Goal: Task Accomplishment & Management: Complete application form

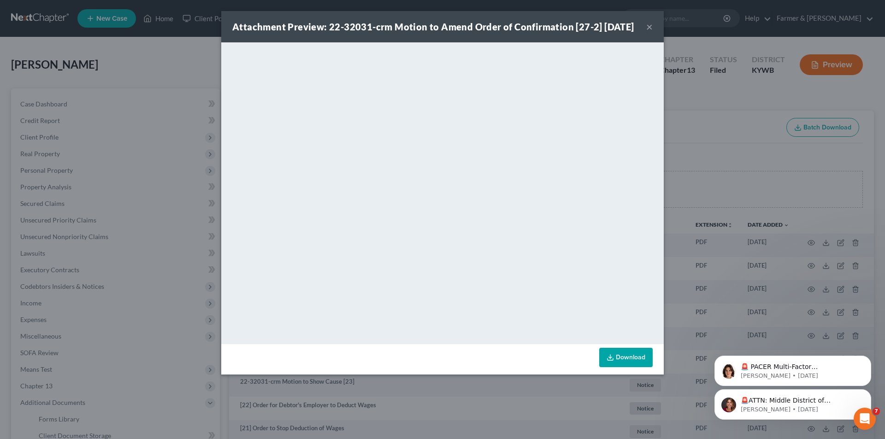
click at [648, 32] on button "×" at bounding box center [649, 26] width 6 height 11
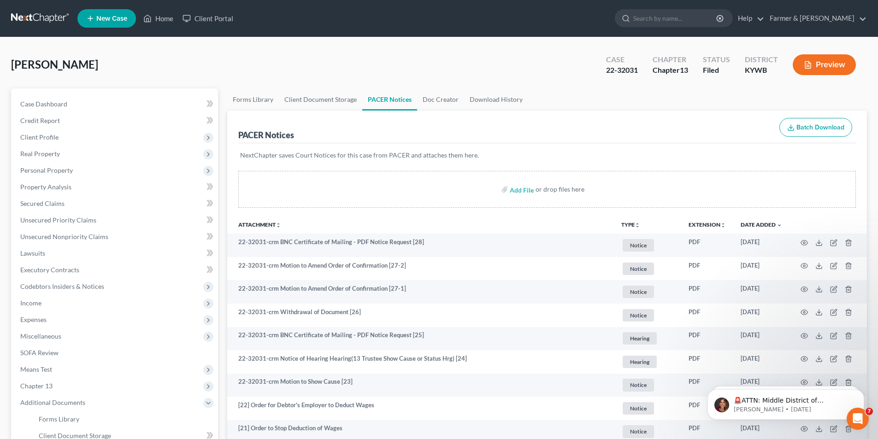
click at [44, 23] on link at bounding box center [40, 18] width 59 height 17
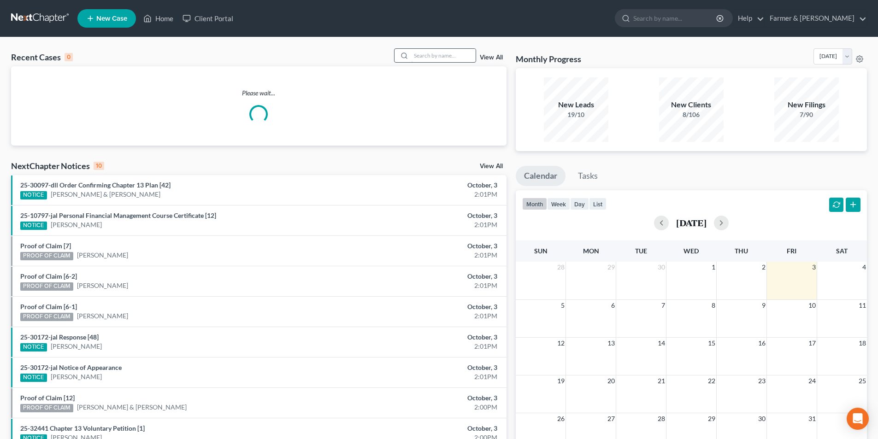
click at [459, 52] on input "search" at bounding box center [443, 55] width 65 height 13
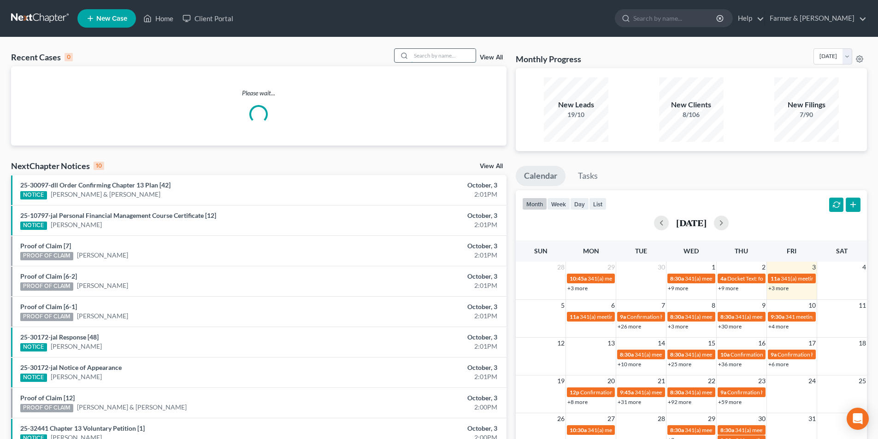
click at [458, 56] on input "search" at bounding box center [443, 55] width 65 height 13
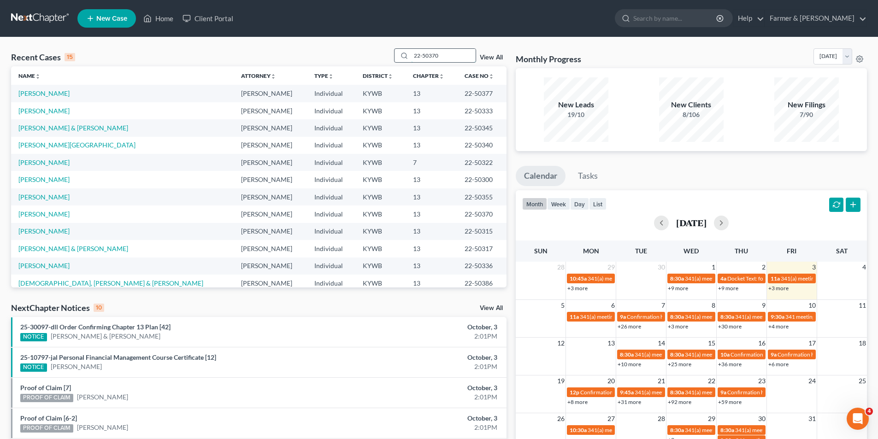
type input "22-50370"
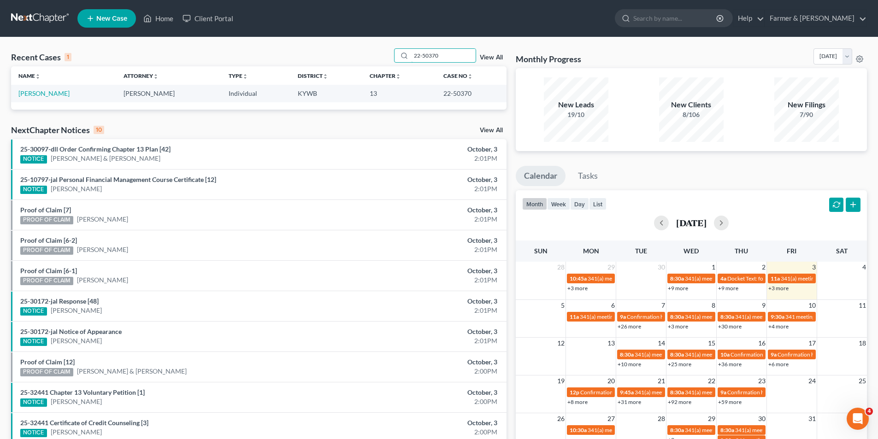
drag, startPoint x: 408, startPoint y: 53, endPoint x: 389, endPoint y: 53, distance: 18.4
click at [389, 53] on div "Recent Cases 1 22-50370 View All" at bounding box center [258, 57] width 495 height 18
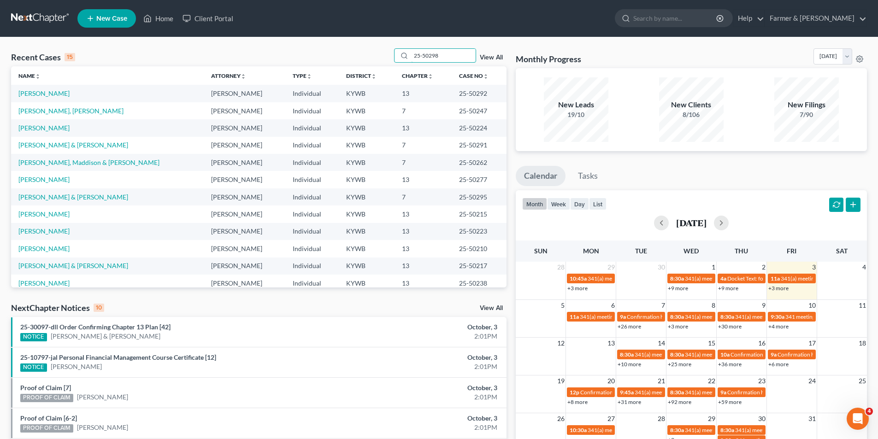
type input "25-50298"
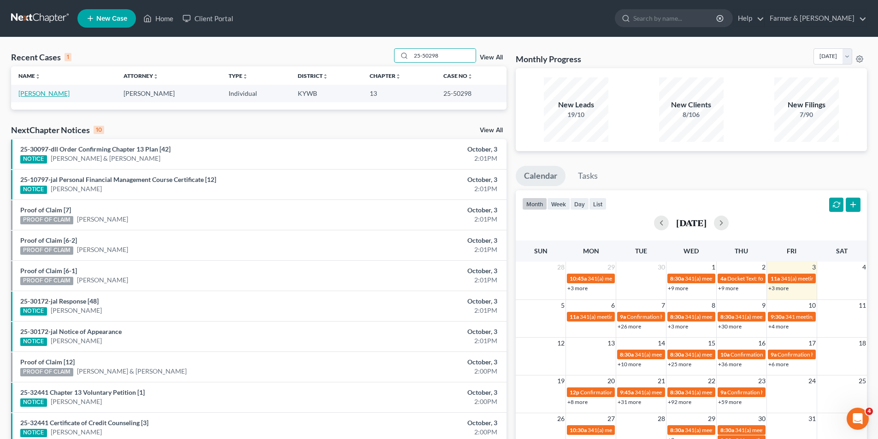
click at [54, 95] on link "[PERSON_NAME]" at bounding box center [43, 93] width 51 height 8
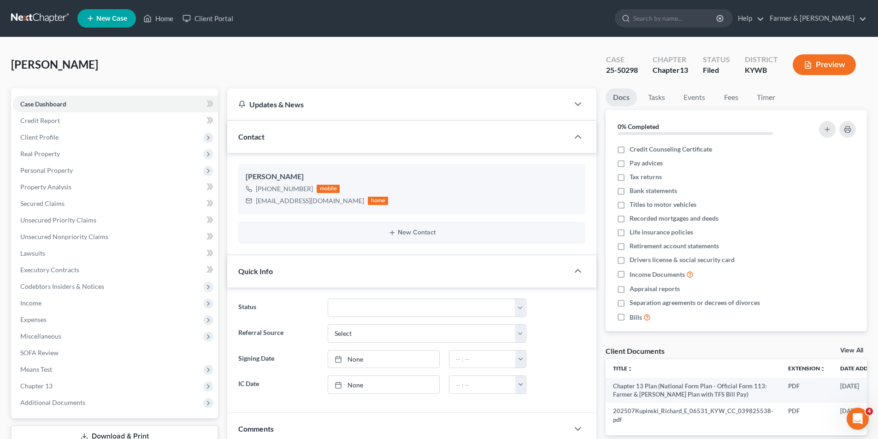
scroll to position [139, 0]
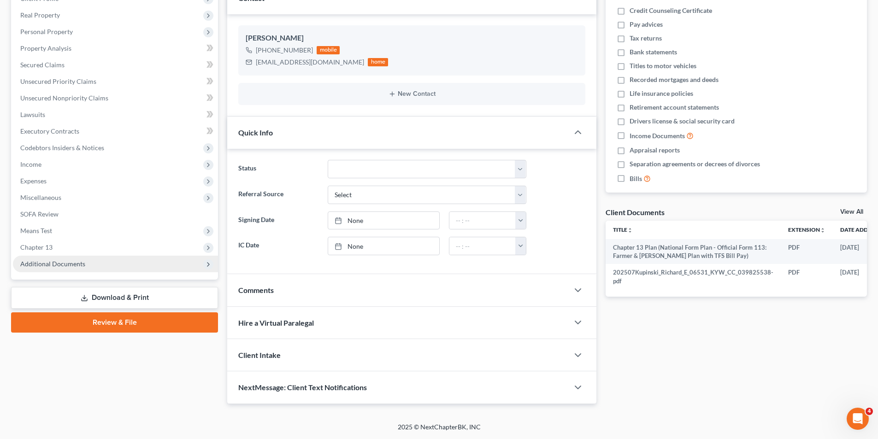
click at [101, 261] on span "Additional Documents" at bounding box center [115, 264] width 205 height 17
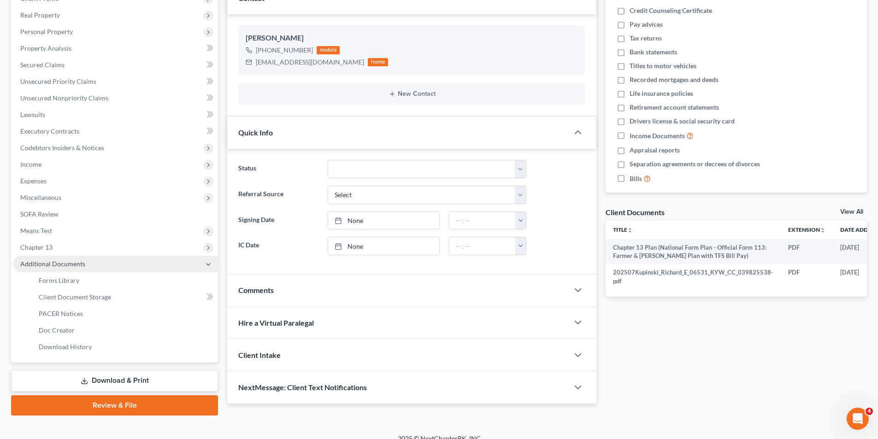
scroll to position [150, 0]
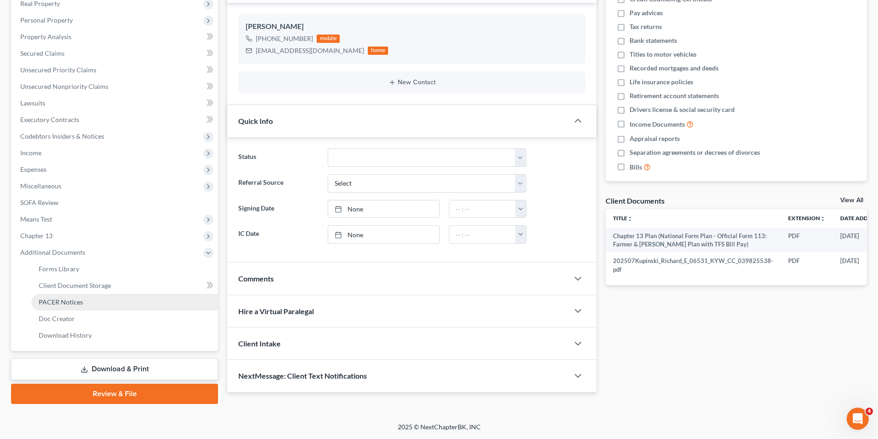
click at [88, 304] on link "PACER Notices" at bounding box center [124, 302] width 187 height 17
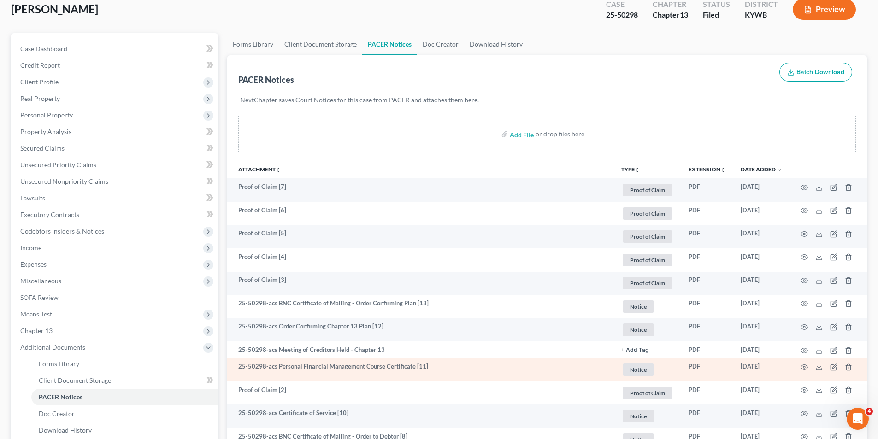
scroll to position [92, 0]
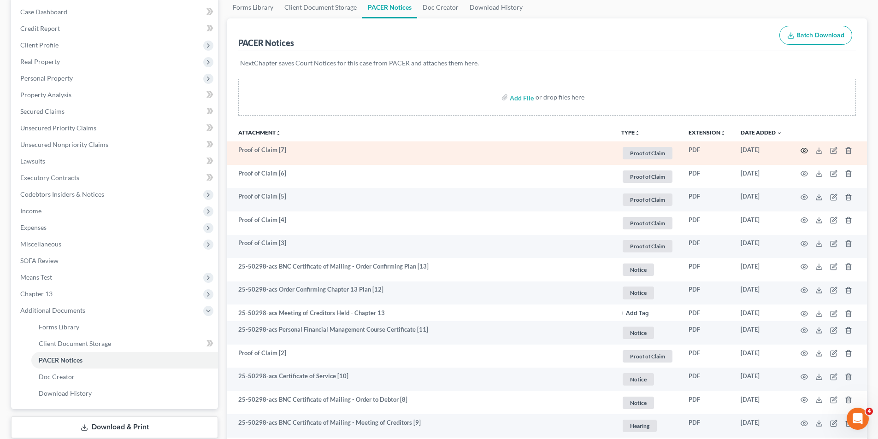
click at [803, 153] on icon "button" at bounding box center [804, 150] width 7 height 5
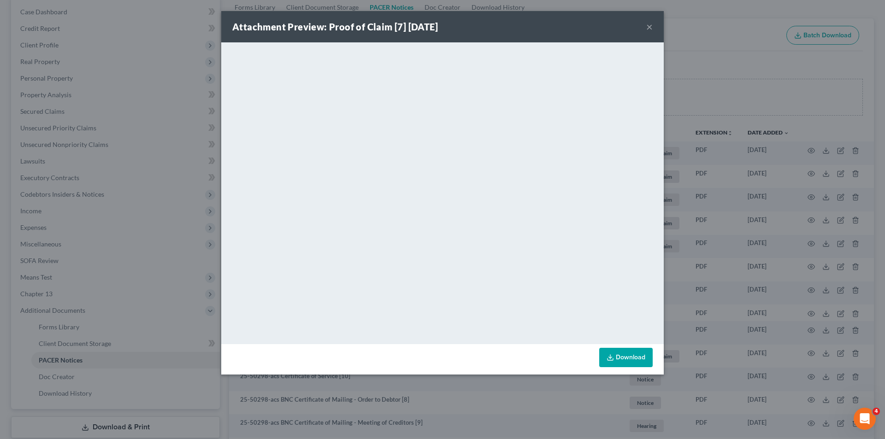
click at [654, 24] on div "Attachment Preview: Proof of Claim [7] 09/04/2025 ×" at bounding box center [442, 26] width 442 height 31
drag, startPoint x: 637, startPoint y: 33, endPoint x: 643, endPoint y: 29, distance: 7.3
click at [637, 33] on div "Attachment Preview: Proof of Claim [7] 09/04/2025 ×" at bounding box center [442, 26] width 442 height 31
click at [648, 28] on button "×" at bounding box center [649, 26] width 6 height 11
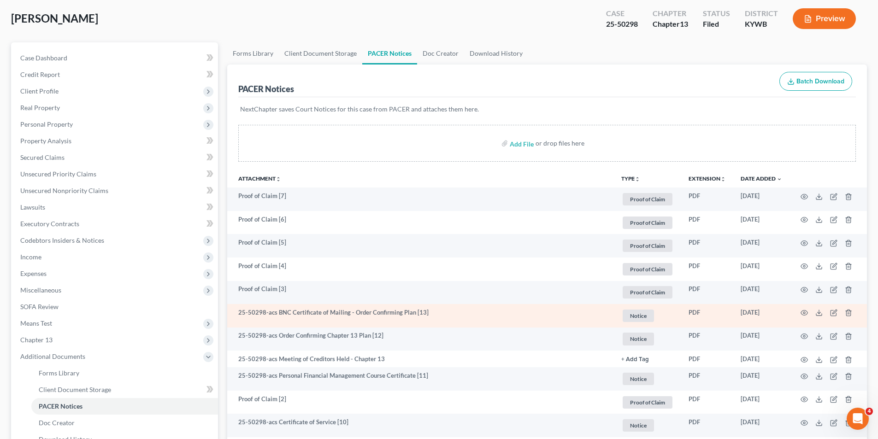
scroll to position [0, 0]
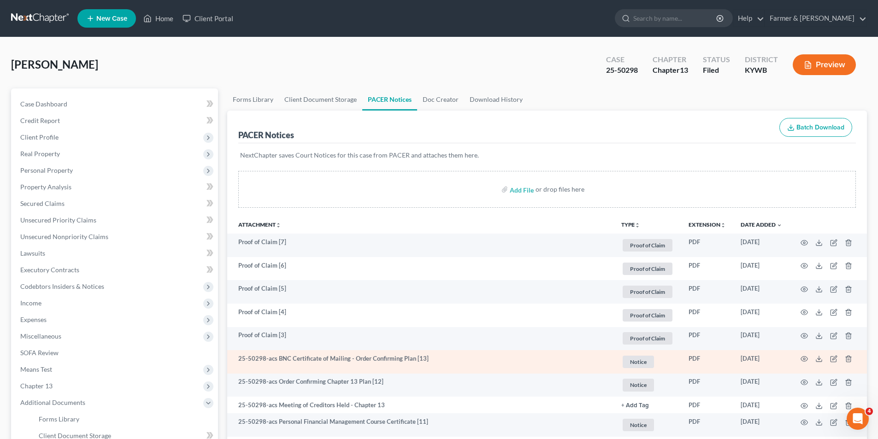
click at [808, 359] on td at bounding box center [827, 362] width 77 height 24
click at [805, 357] on icon "button" at bounding box center [804, 359] width 7 height 5
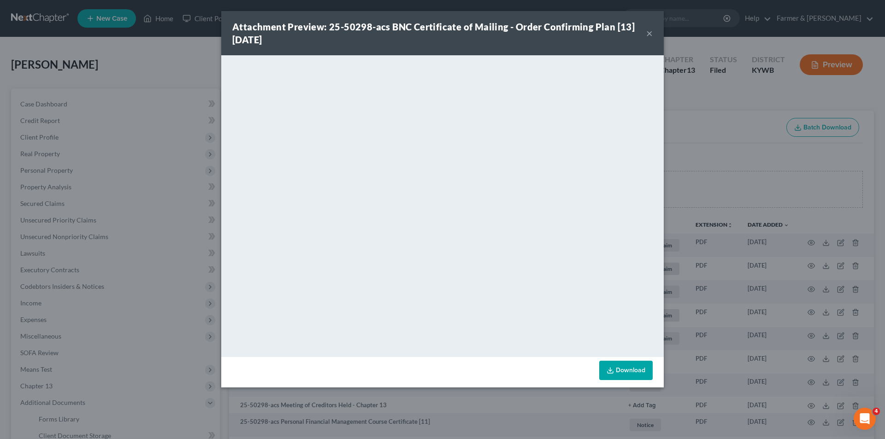
click at [646, 35] on button "×" at bounding box center [649, 33] width 6 height 11
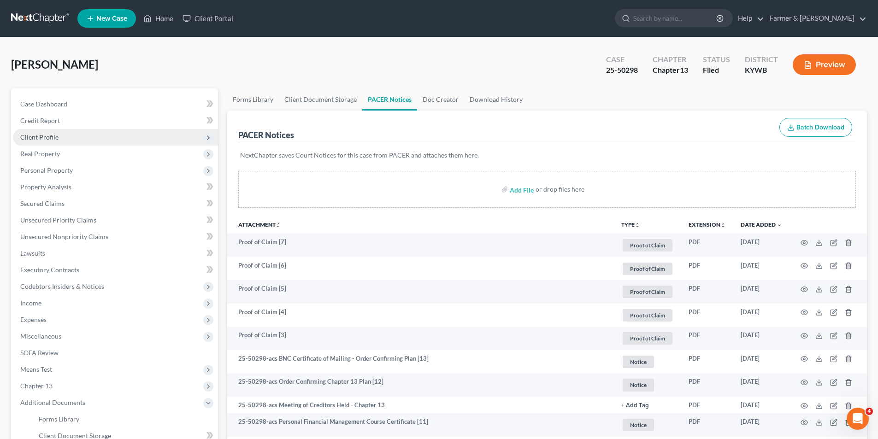
click at [60, 136] on span "Client Profile" at bounding box center [115, 137] width 205 height 17
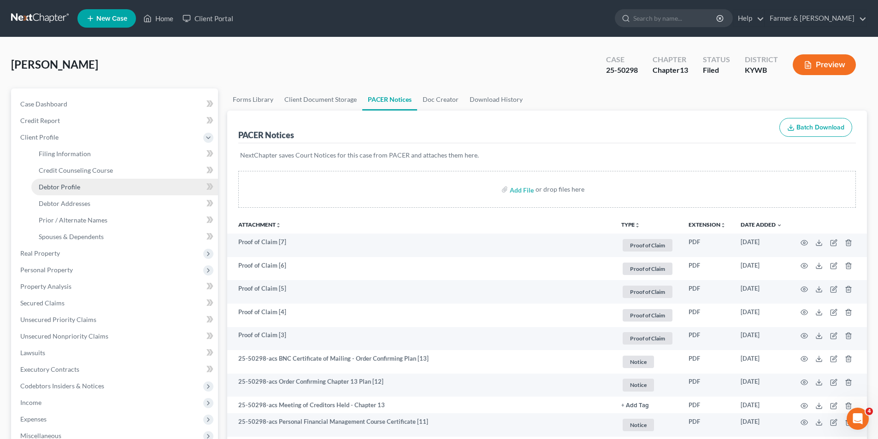
click at [81, 192] on link "Debtor Profile" at bounding box center [124, 187] width 187 height 17
select select "0"
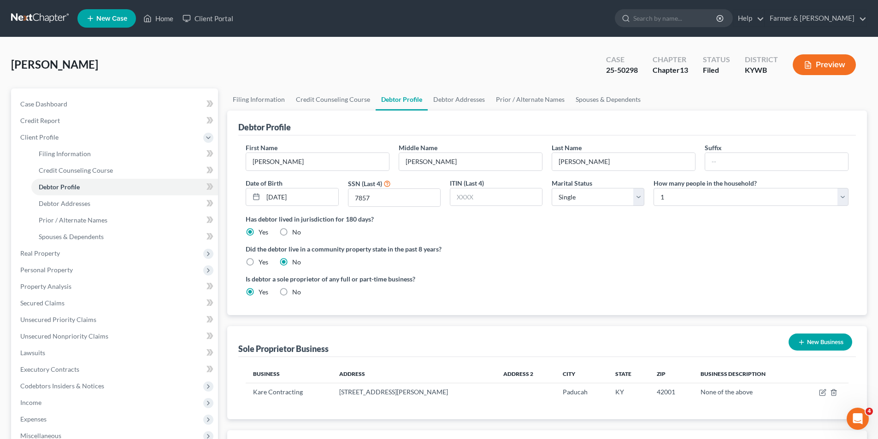
click at [36, 20] on link at bounding box center [40, 18] width 59 height 17
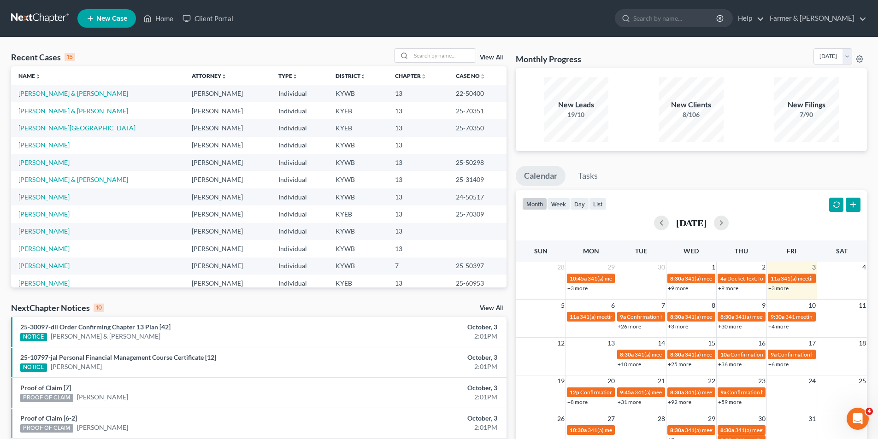
click at [32, 18] on link at bounding box center [40, 18] width 59 height 17
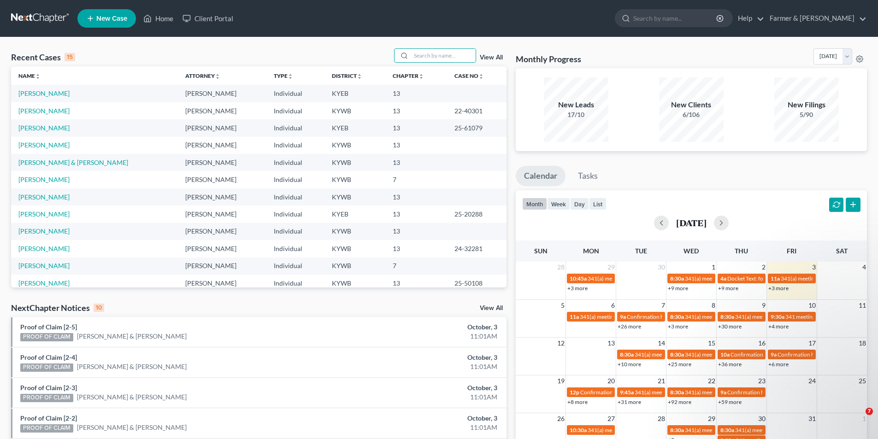
click at [431, 61] on input "search" at bounding box center [443, 55] width 65 height 13
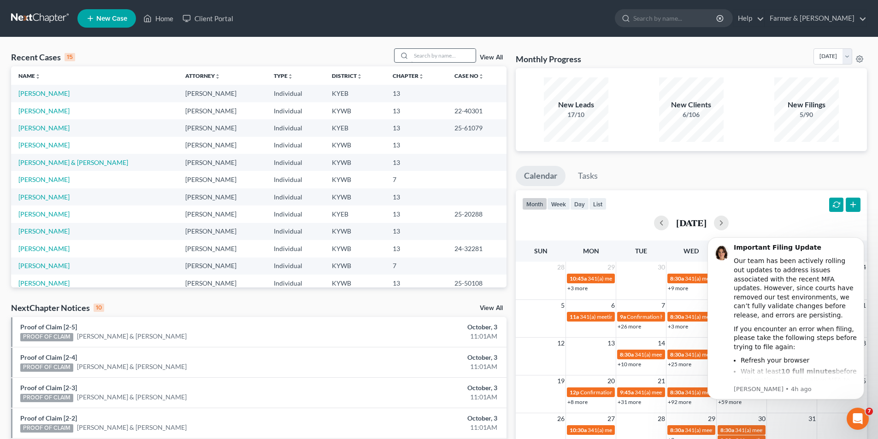
click at [433, 59] on input "search" at bounding box center [443, 55] width 65 height 13
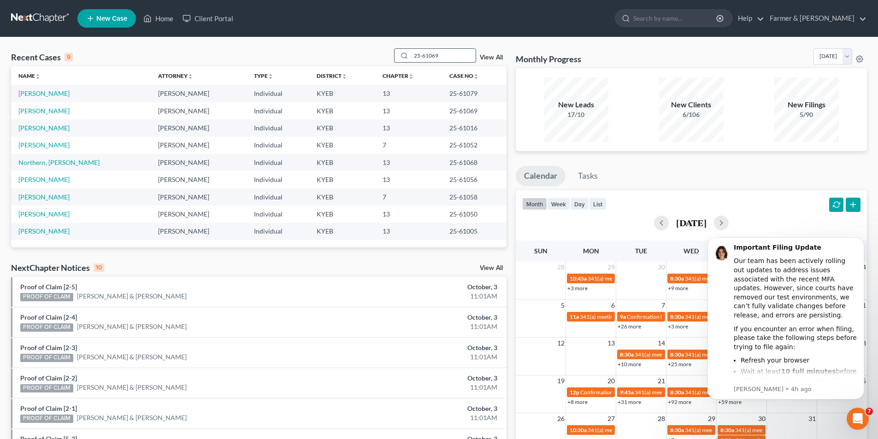
type input "25-61069"
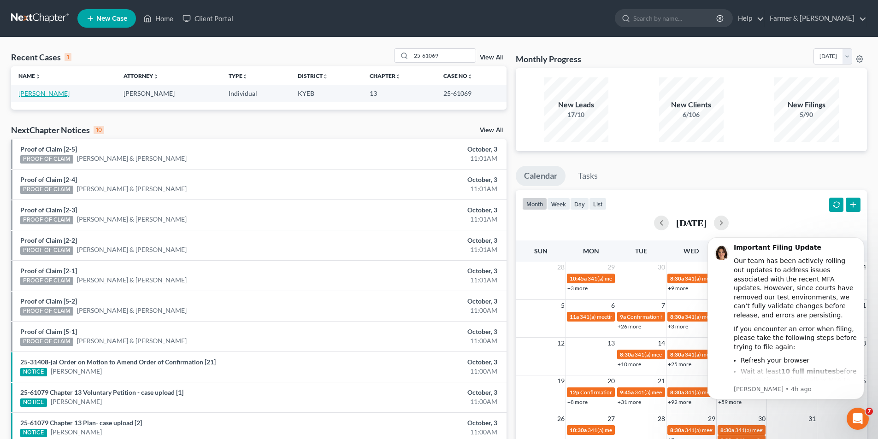
click at [40, 93] on link "West, Tony" at bounding box center [43, 93] width 51 height 8
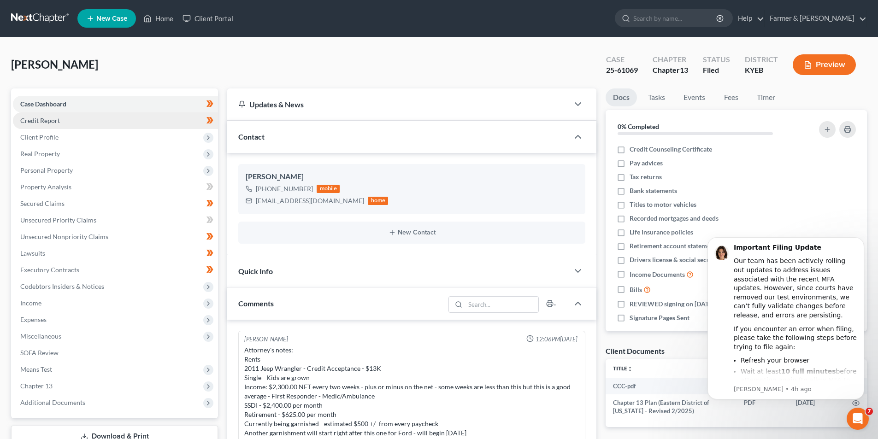
scroll to position [155, 0]
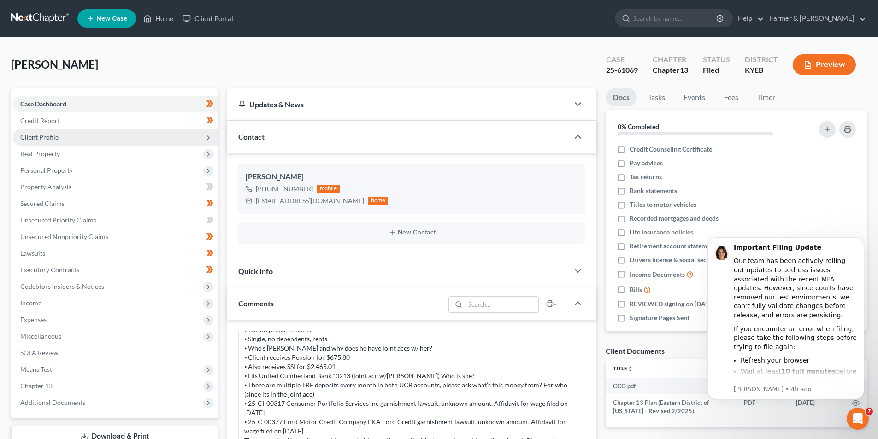
click at [74, 138] on span "Client Profile" at bounding box center [115, 137] width 205 height 17
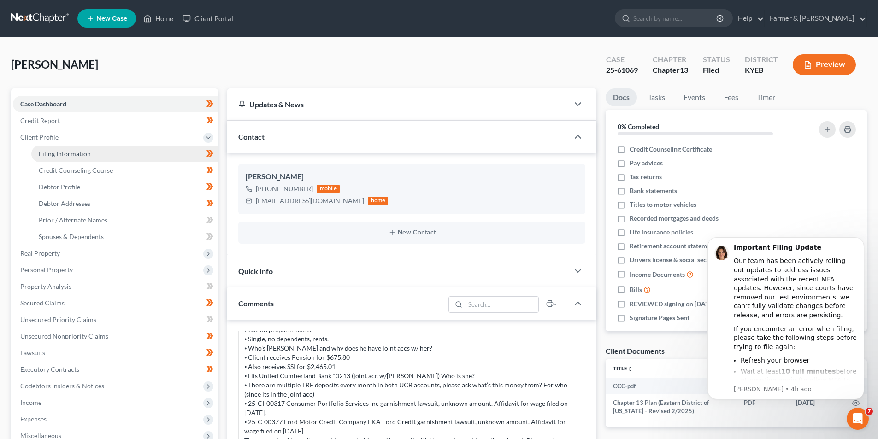
click at [76, 150] on span "Filing Information" at bounding box center [65, 154] width 52 height 8
select select "1"
select select "0"
select select "3"
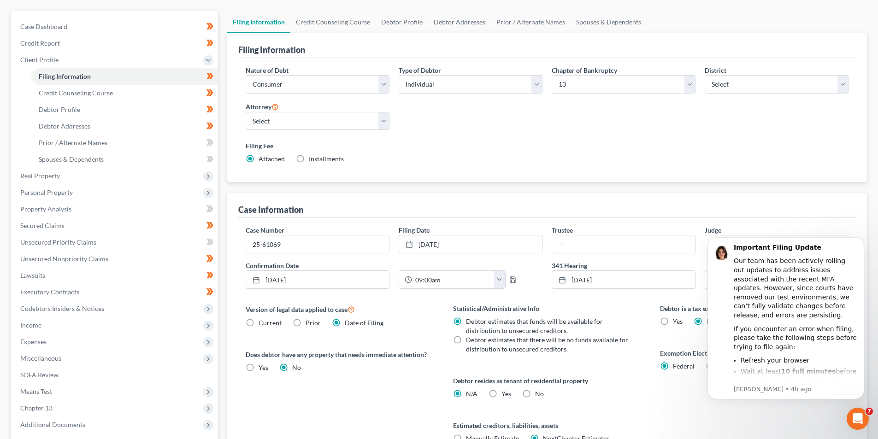
scroll to position [92, 0]
